Goal: Task Accomplishment & Management: Use online tool/utility

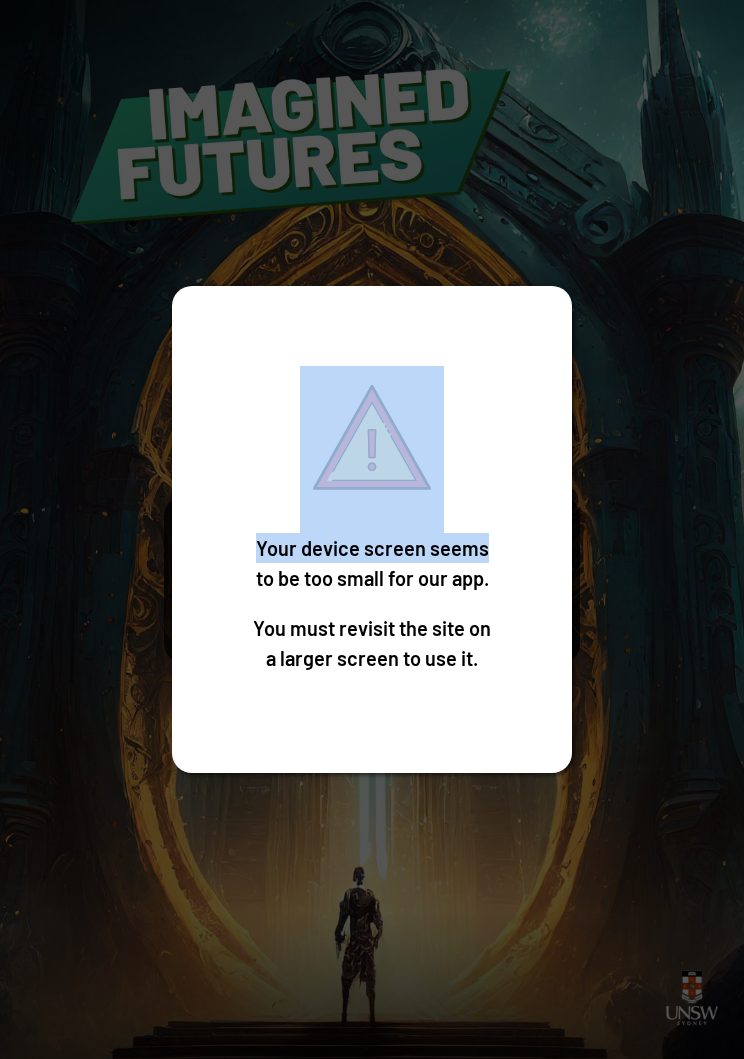
click at [700, 704] on div "Your device screen seems to be too small for our app. You must revisit the site…" at bounding box center [372, 529] width 744 height 1059
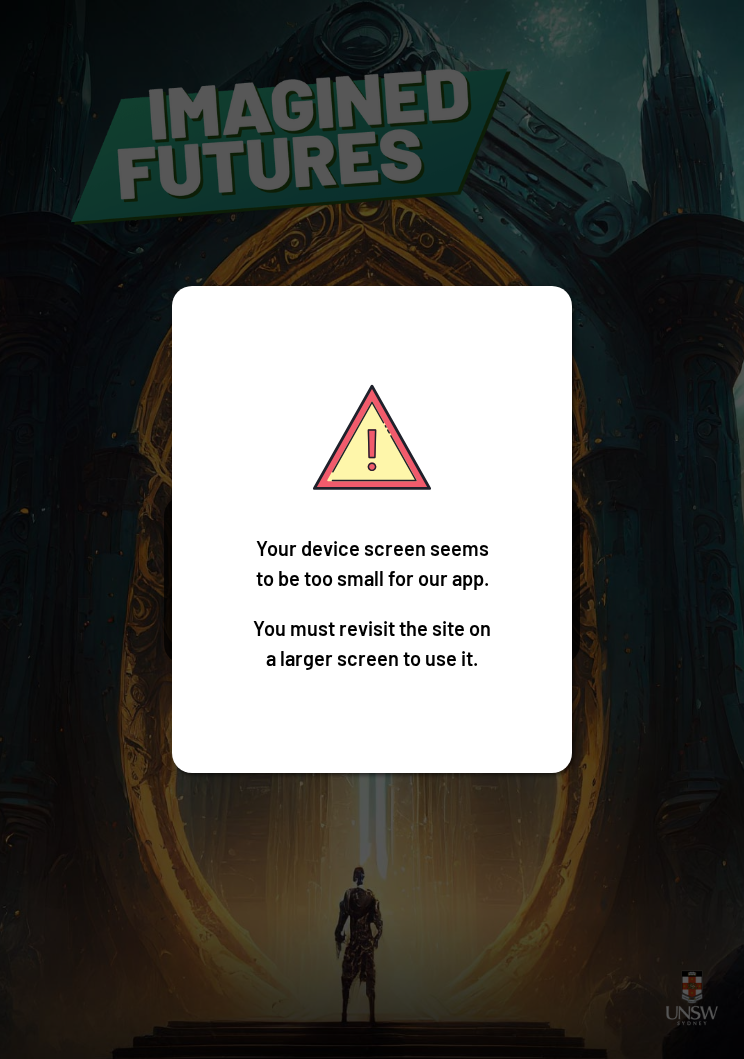
click at [661, 641] on div "Your device screen seems to be too small for our app. You must revisit the site…" at bounding box center [372, 529] width 744 height 1059
click at [107, 792] on div "Your device screen seems to be too small for our app. You must revisit the site…" at bounding box center [372, 529] width 744 height 1059
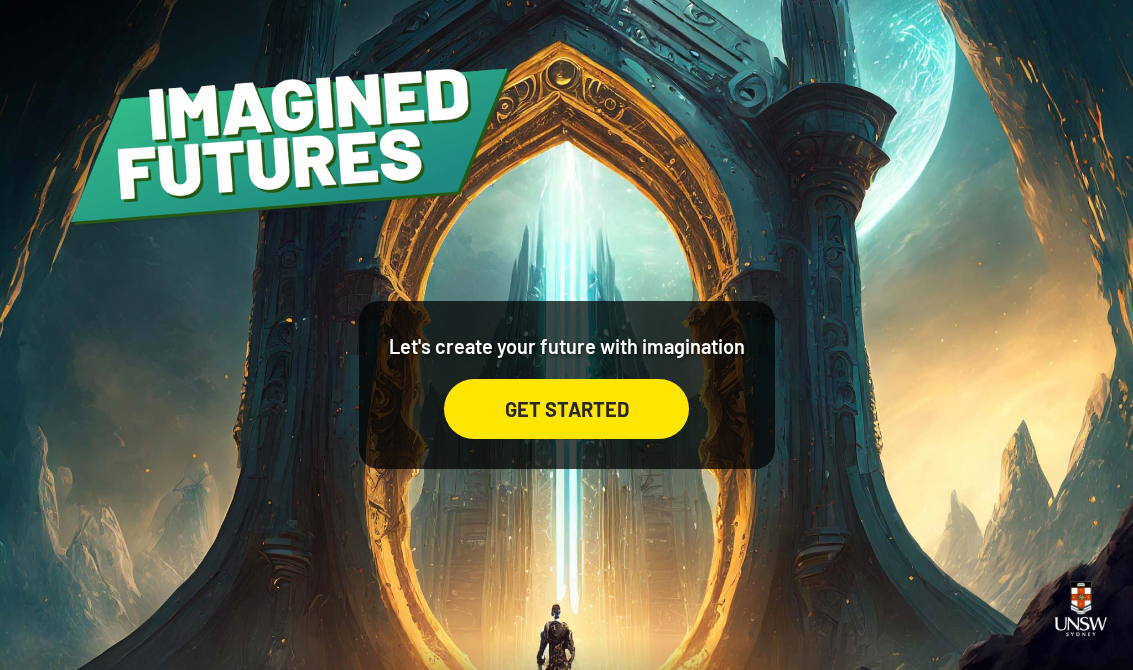
click at [630, 397] on div "GET STARTED" at bounding box center [566, 409] width 245 height 60
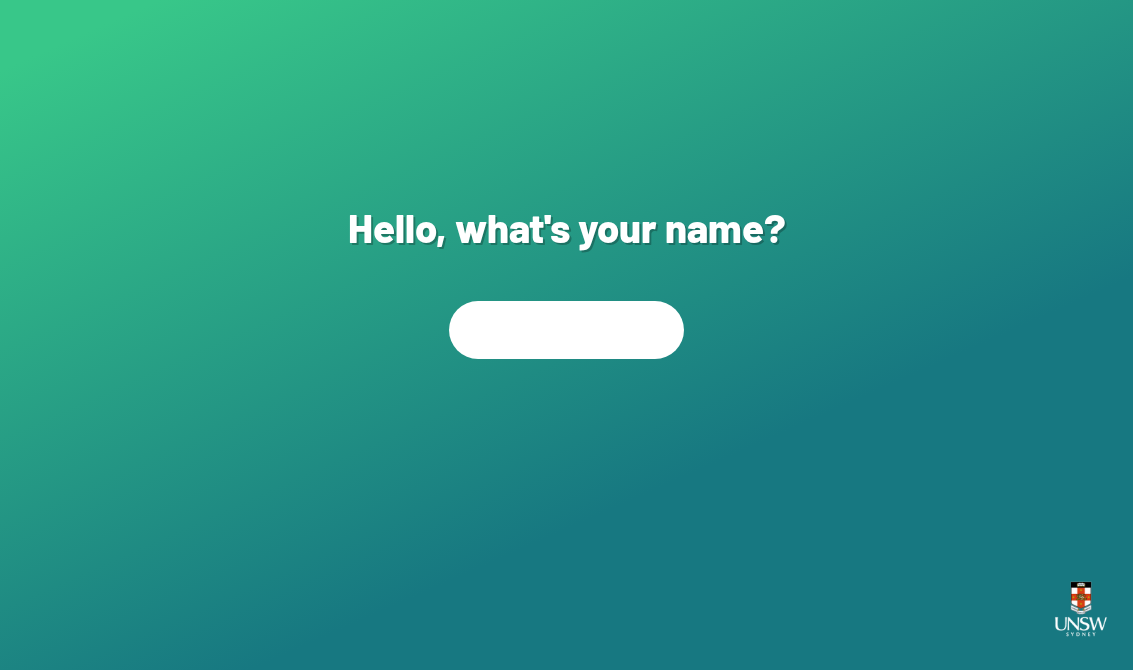
click at [664, 437] on div "NEXT" at bounding box center [566, 437] width 235 height 60
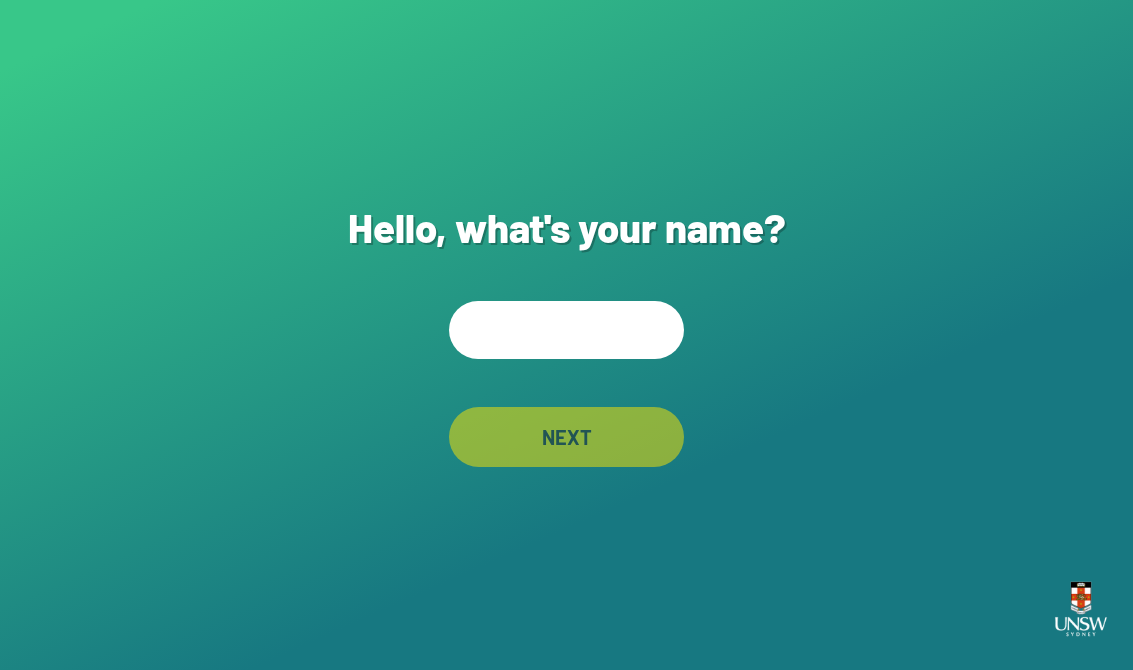
click at [699, 317] on div "Hello, what's your name? NEXT" at bounding box center [566, 335] width 1133 height 670
click at [655, 357] on input "text" at bounding box center [566, 330] width 235 height 58
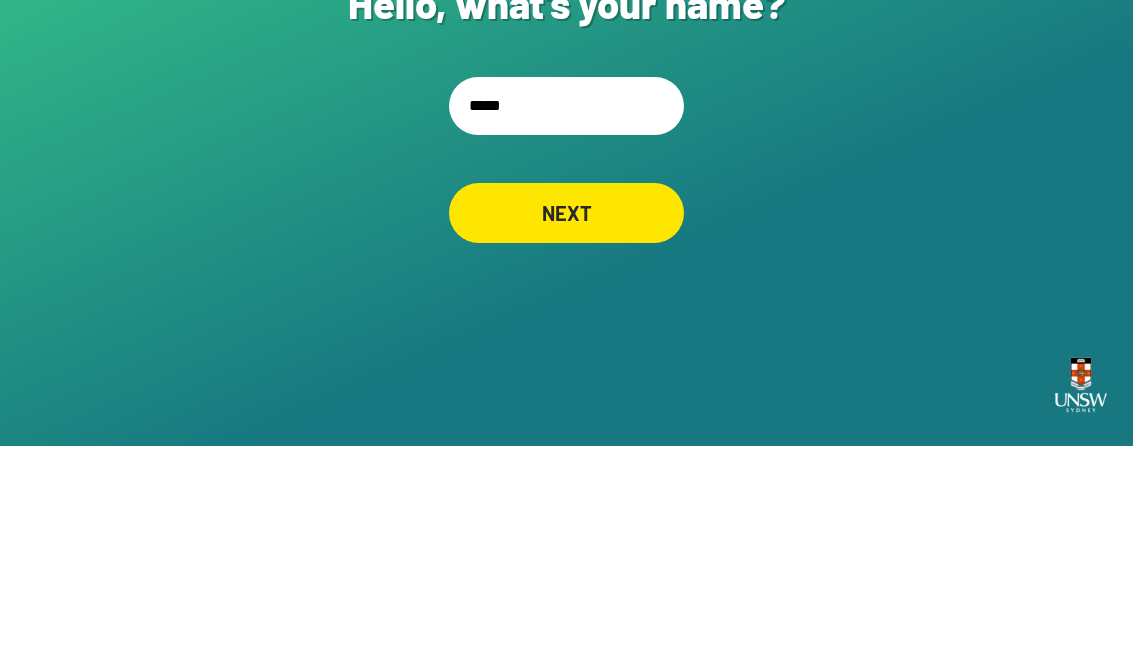
type input "******"
click at [655, 407] on div "NEXT" at bounding box center [566, 437] width 235 height 60
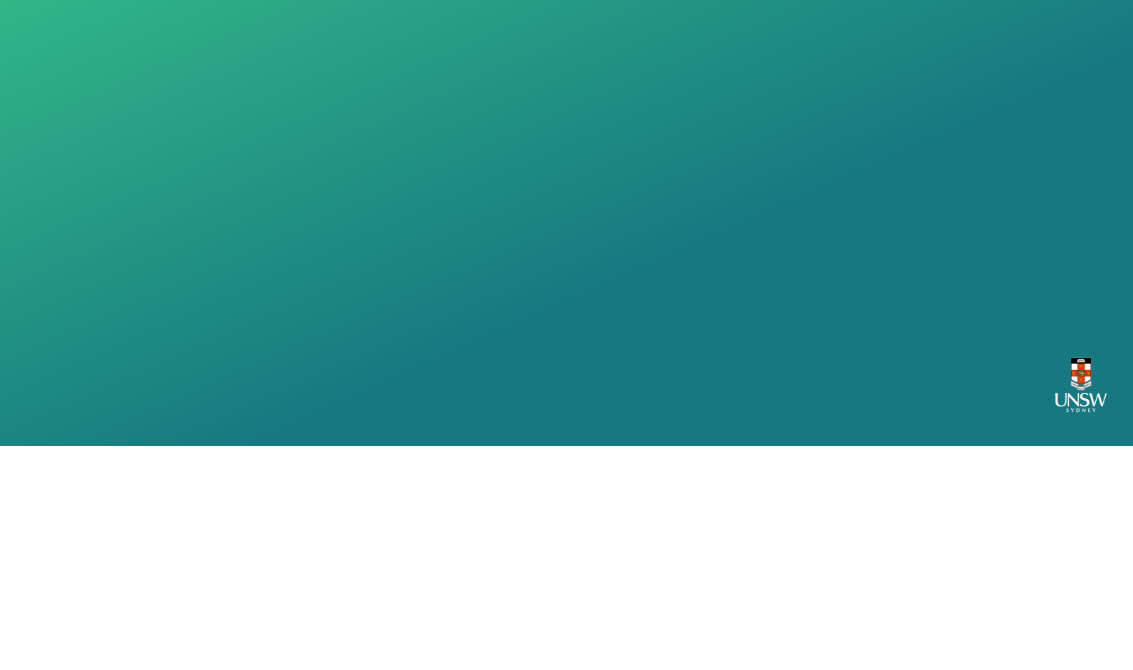
scroll to position [31, 0]
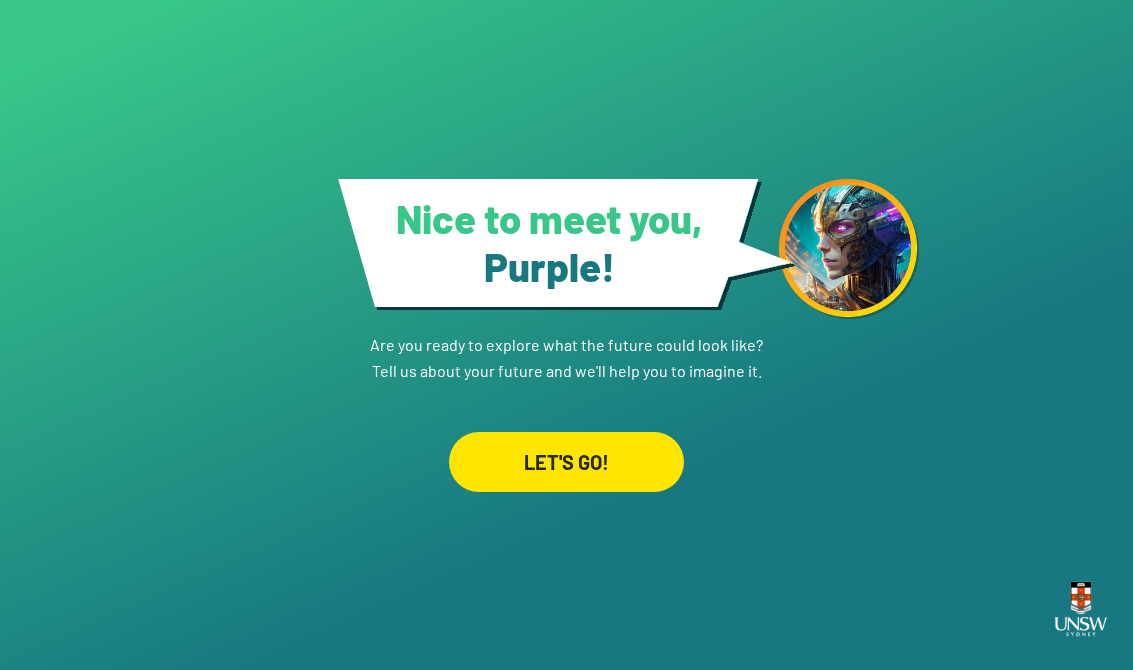
click at [642, 460] on div "LET'S GO!" at bounding box center [566, 462] width 235 height 60
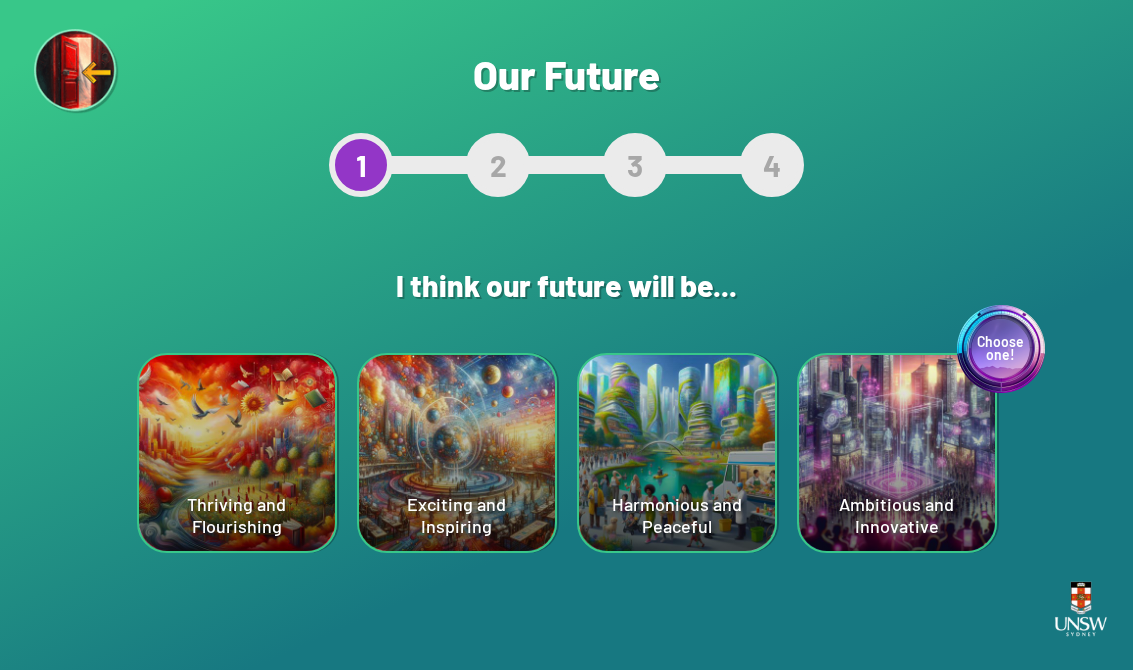
click at [706, 490] on div "Harmonious and Peaceful" at bounding box center [677, 453] width 196 height 196
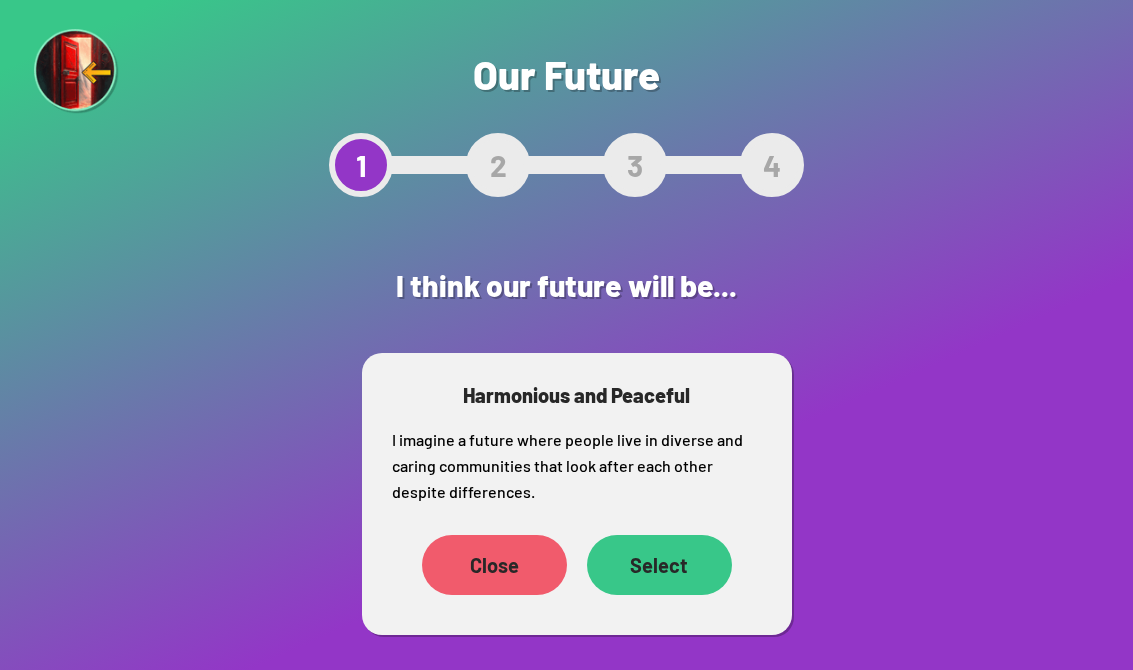
click at [673, 579] on div "Select" at bounding box center [659, 565] width 145 height 60
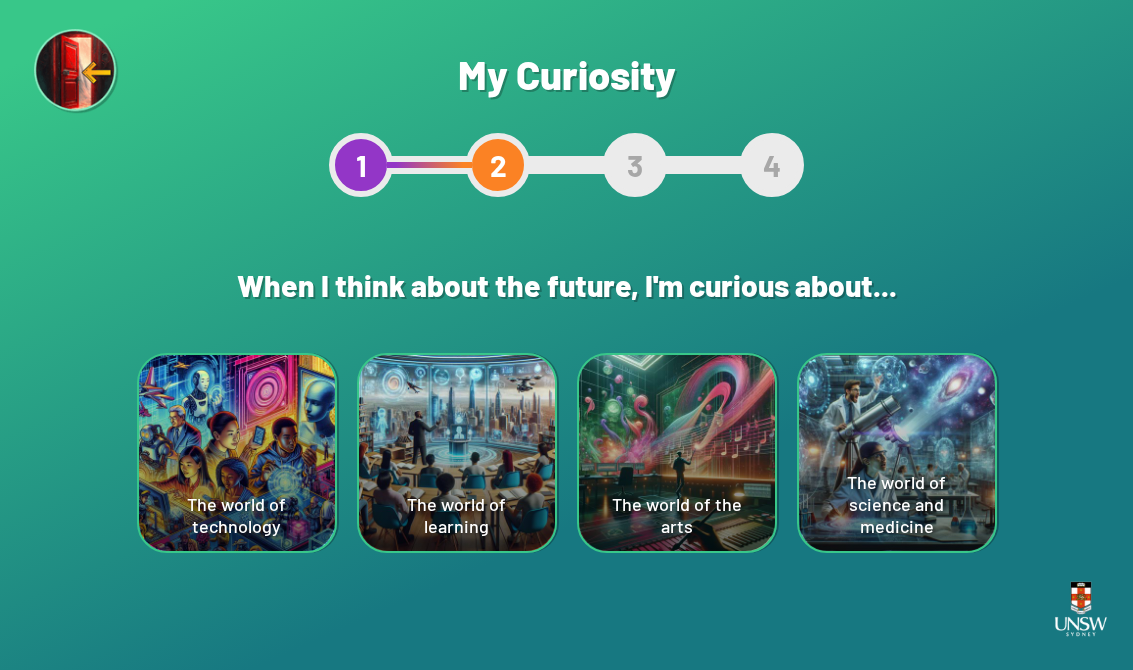
click at [675, 500] on div "The world of the arts" at bounding box center [677, 453] width 196 height 196
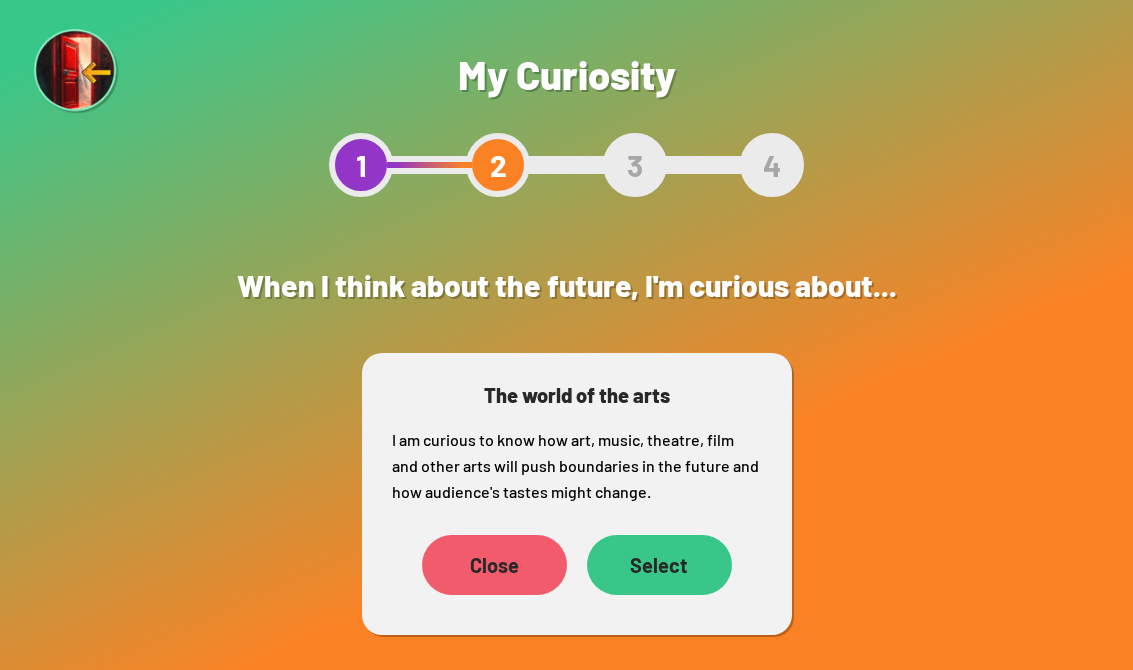
click at [677, 548] on div "Select" at bounding box center [659, 565] width 145 height 60
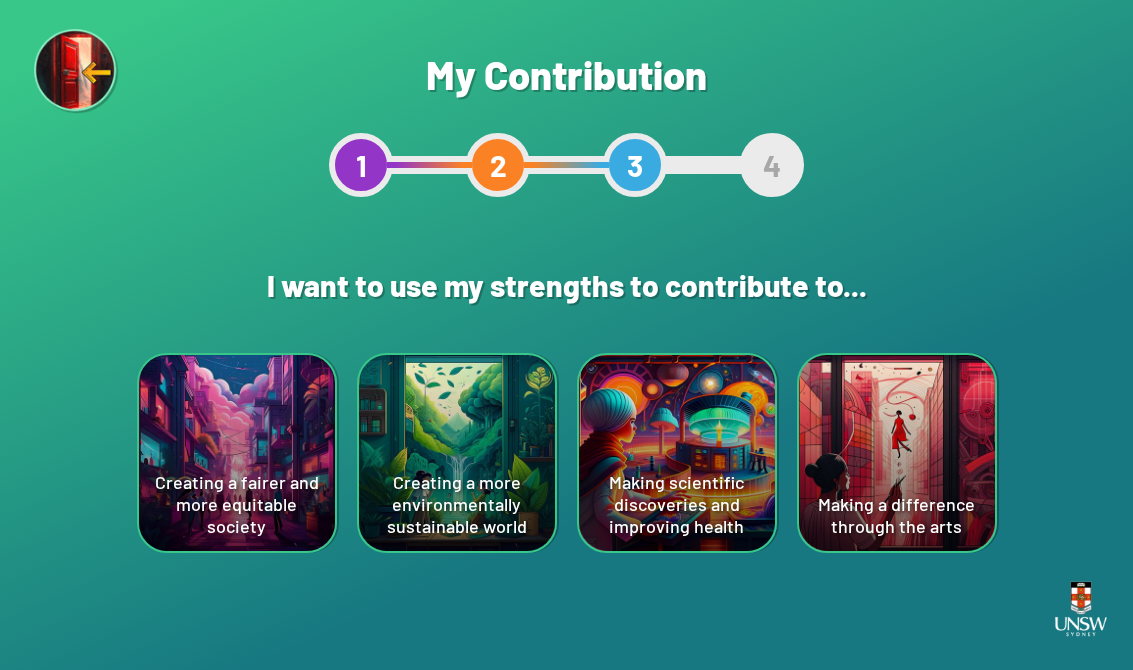
click at [743, 425] on div "Making a difference through the arts" at bounding box center [897, 453] width 196 height 196
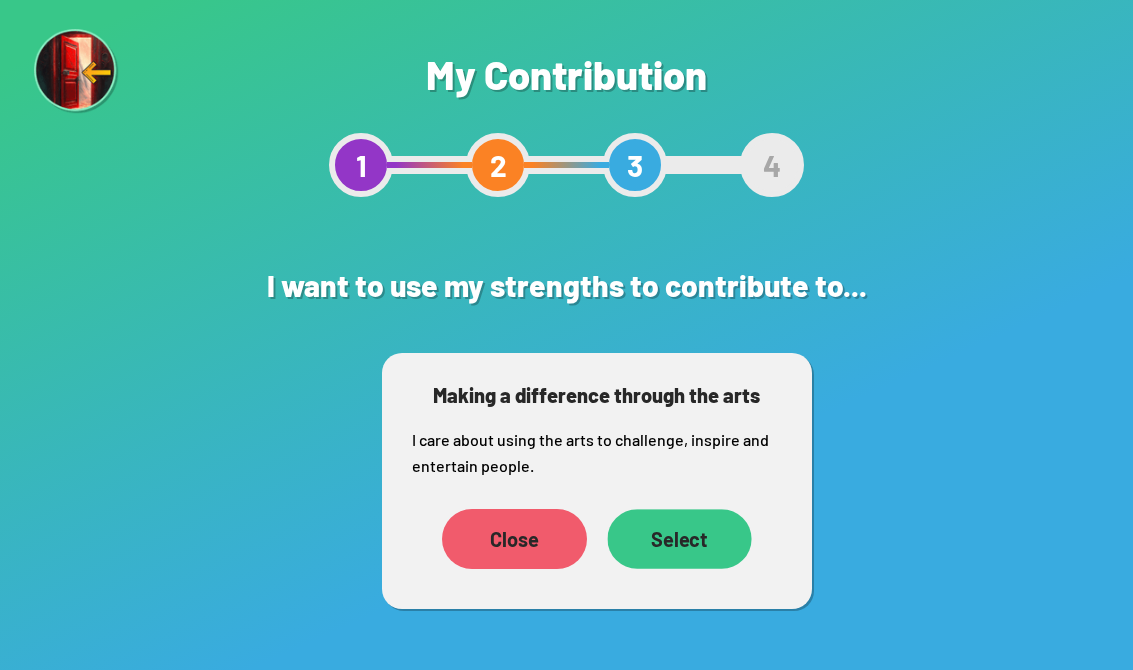
click at [699, 549] on div "Select" at bounding box center [679, 539] width 144 height 60
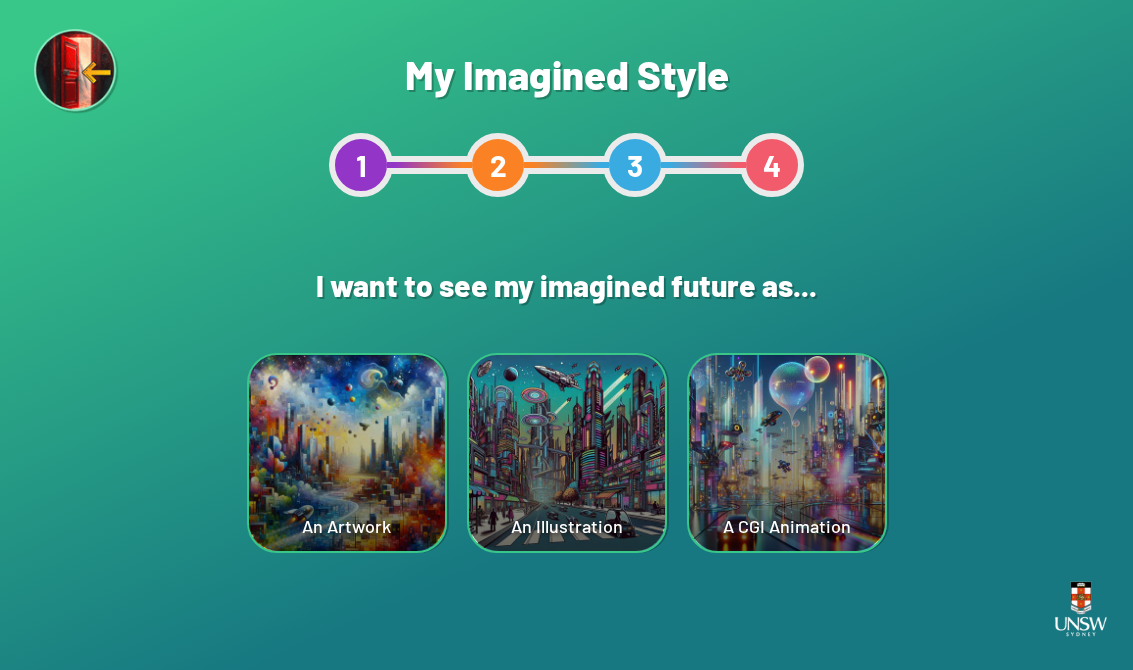
click at [353, 456] on div "An Artwork" at bounding box center [347, 453] width 196 height 196
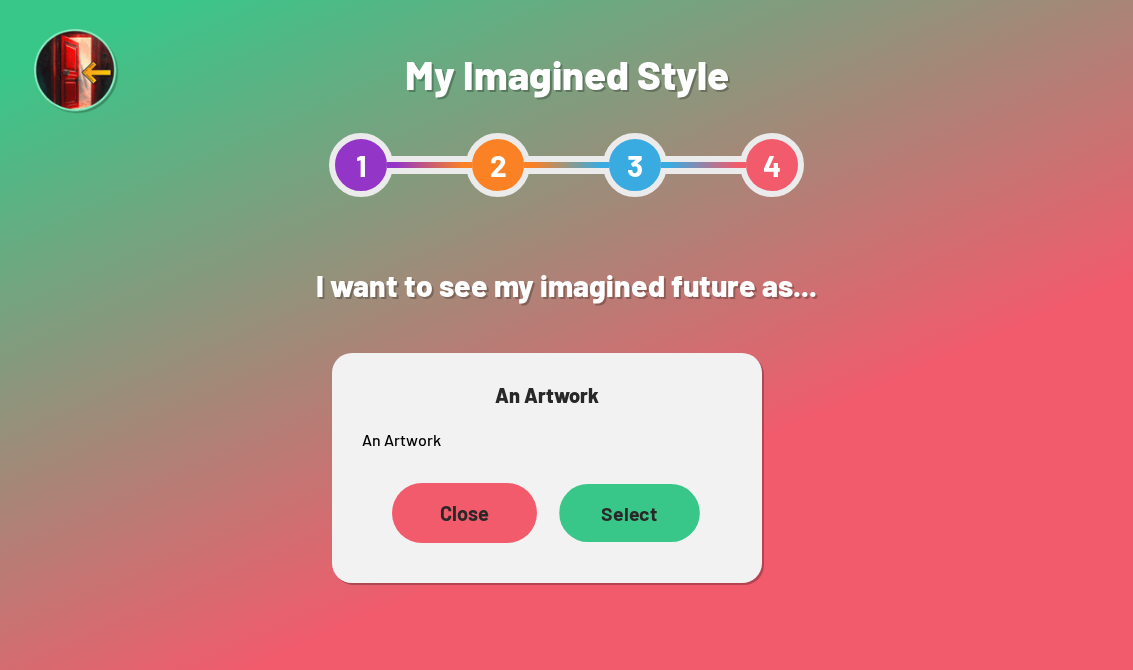
click at [662, 516] on div "Select" at bounding box center [629, 513] width 141 height 58
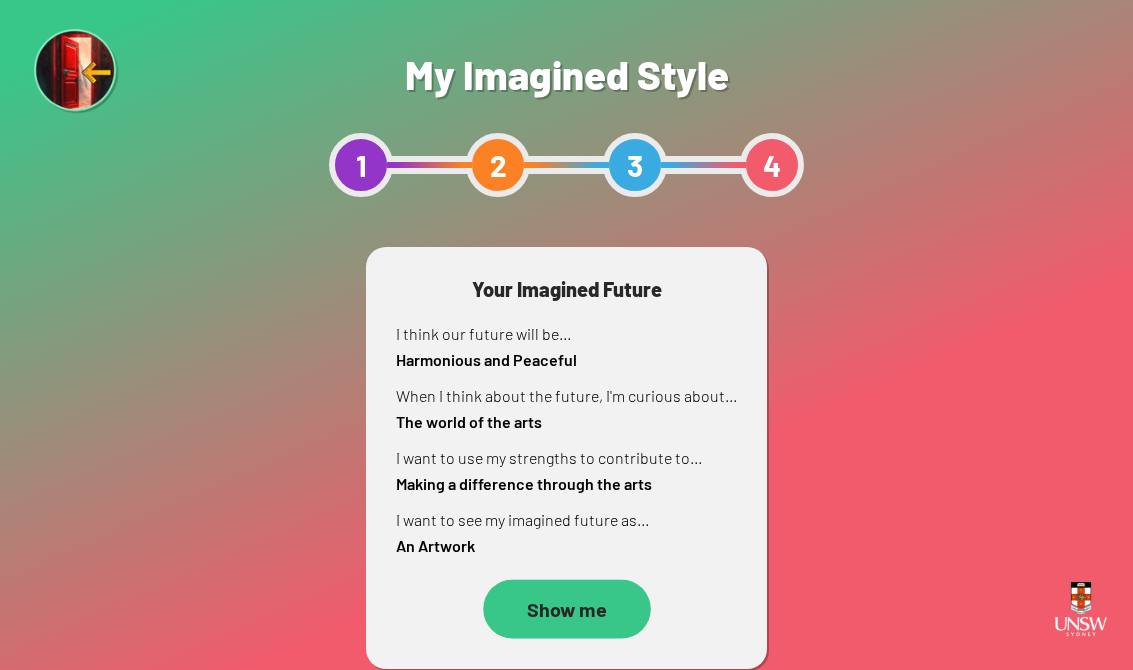
click at [566, 623] on div "Show me" at bounding box center [567, 608] width 168 height 59
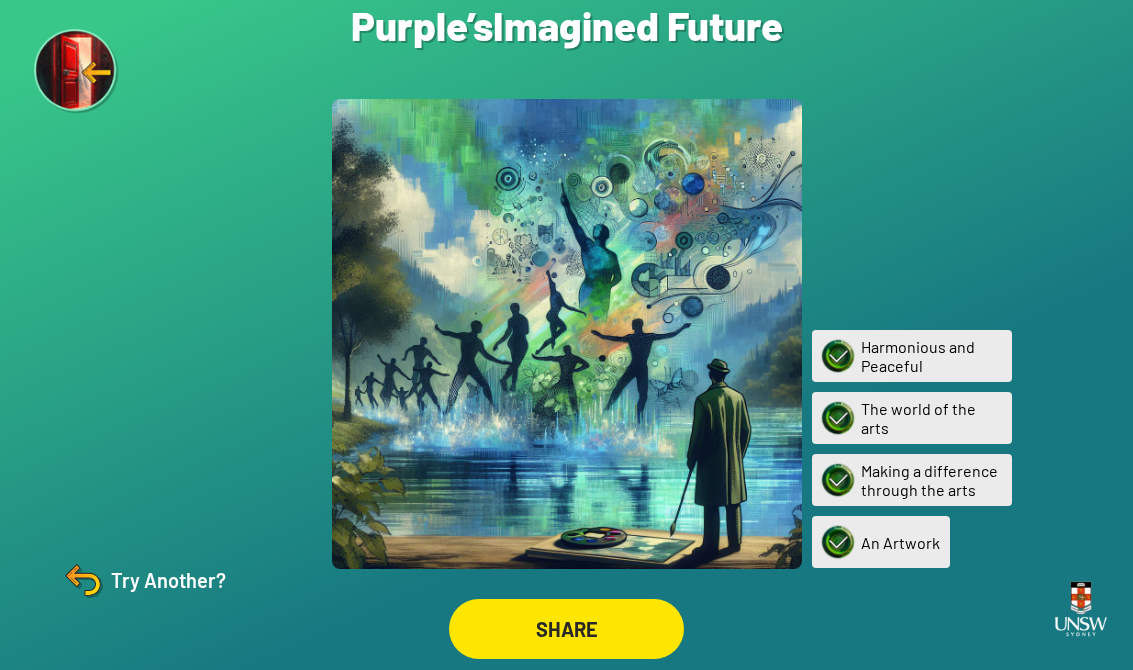
click at [584, 649] on div "SHARE" at bounding box center [566, 629] width 235 height 60
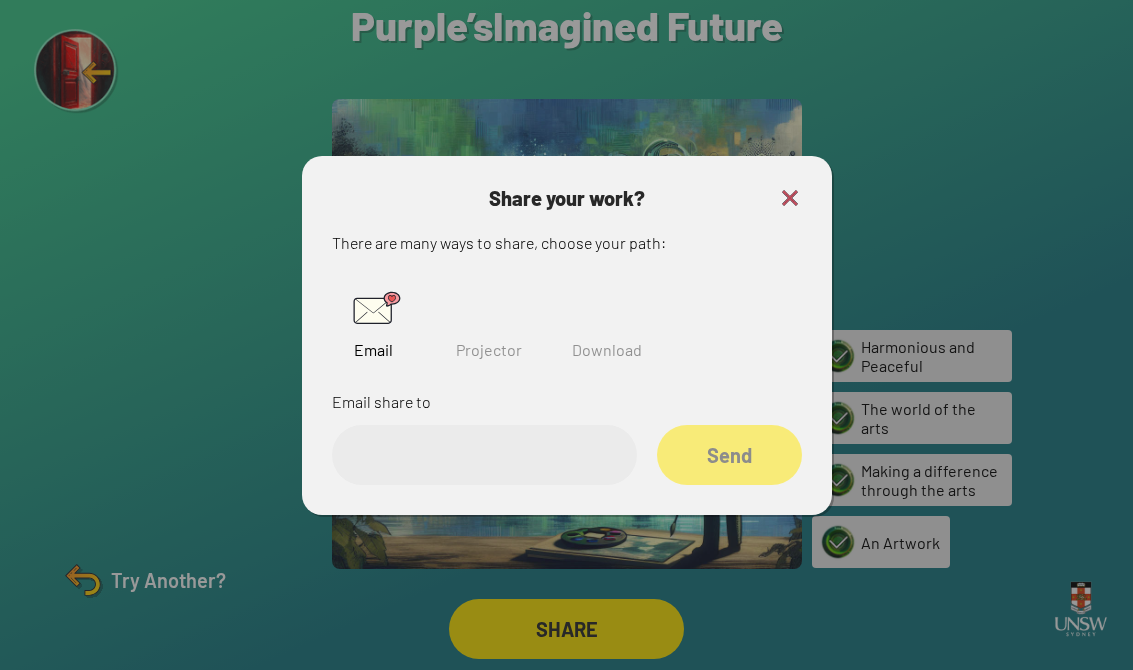
click at [515, 313] on img at bounding box center [489, 308] width 64 height 64
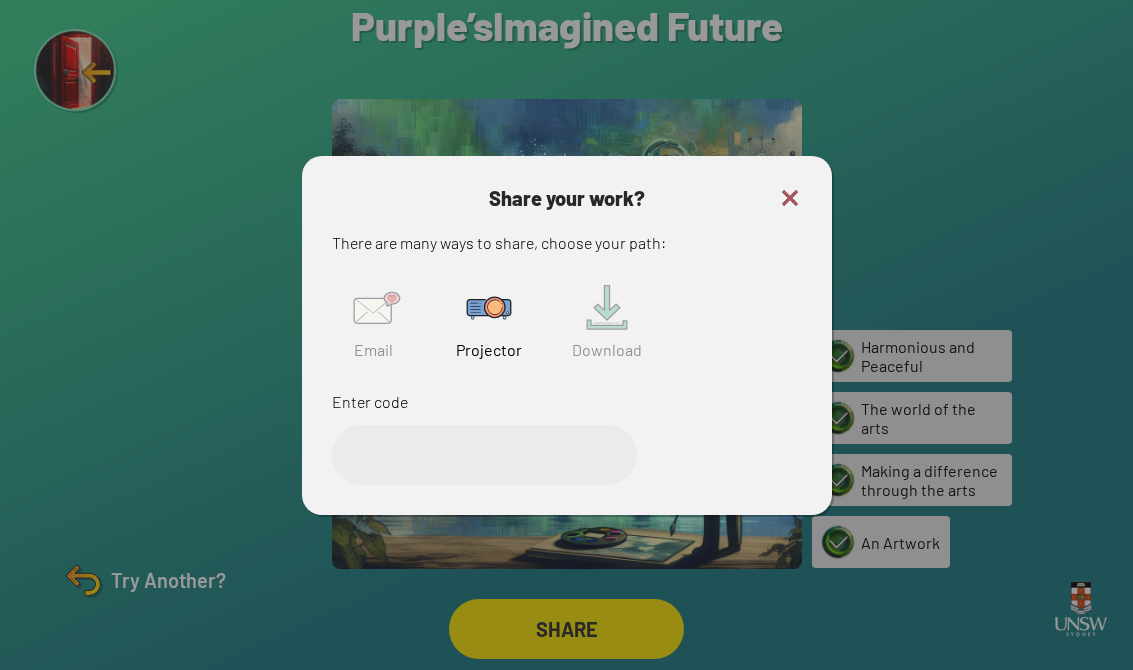
click at [514, 312] on img at bounding box center [489, 308] width 64 height 64
click at [534, 465] on input "text" at bounding box center [484, 455] width 305 height 60
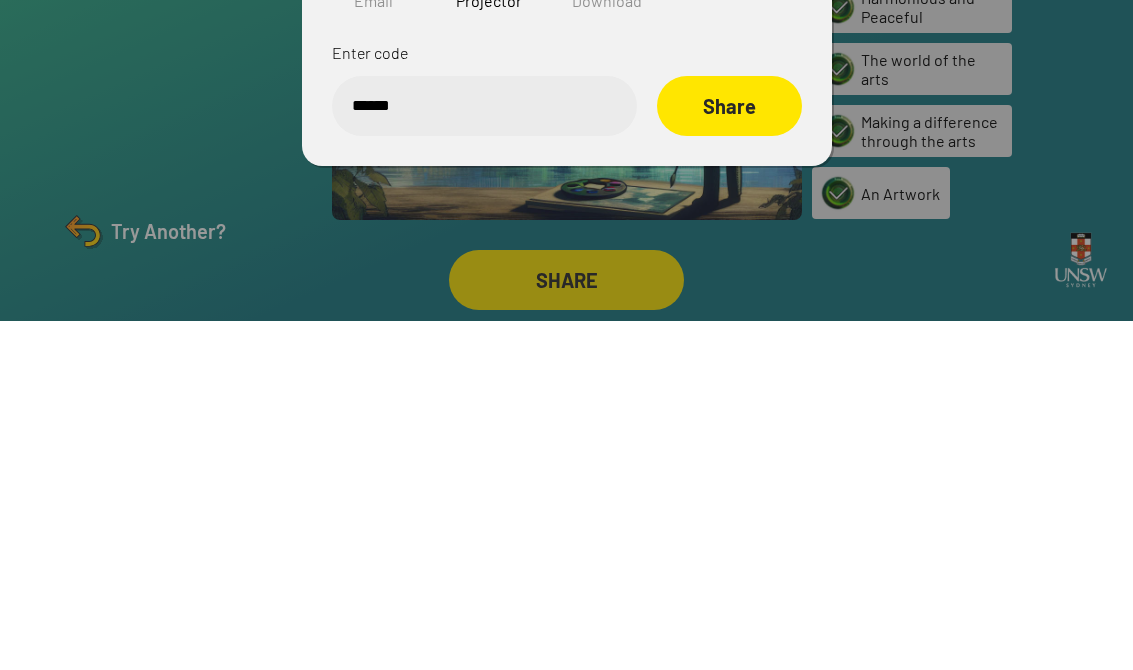
type input "******"
click at [726, 425] on div "Share" at bounding box center [729, 455] width 145 height 60
